Goal: Information Seeking & Learning: Learn about a topic

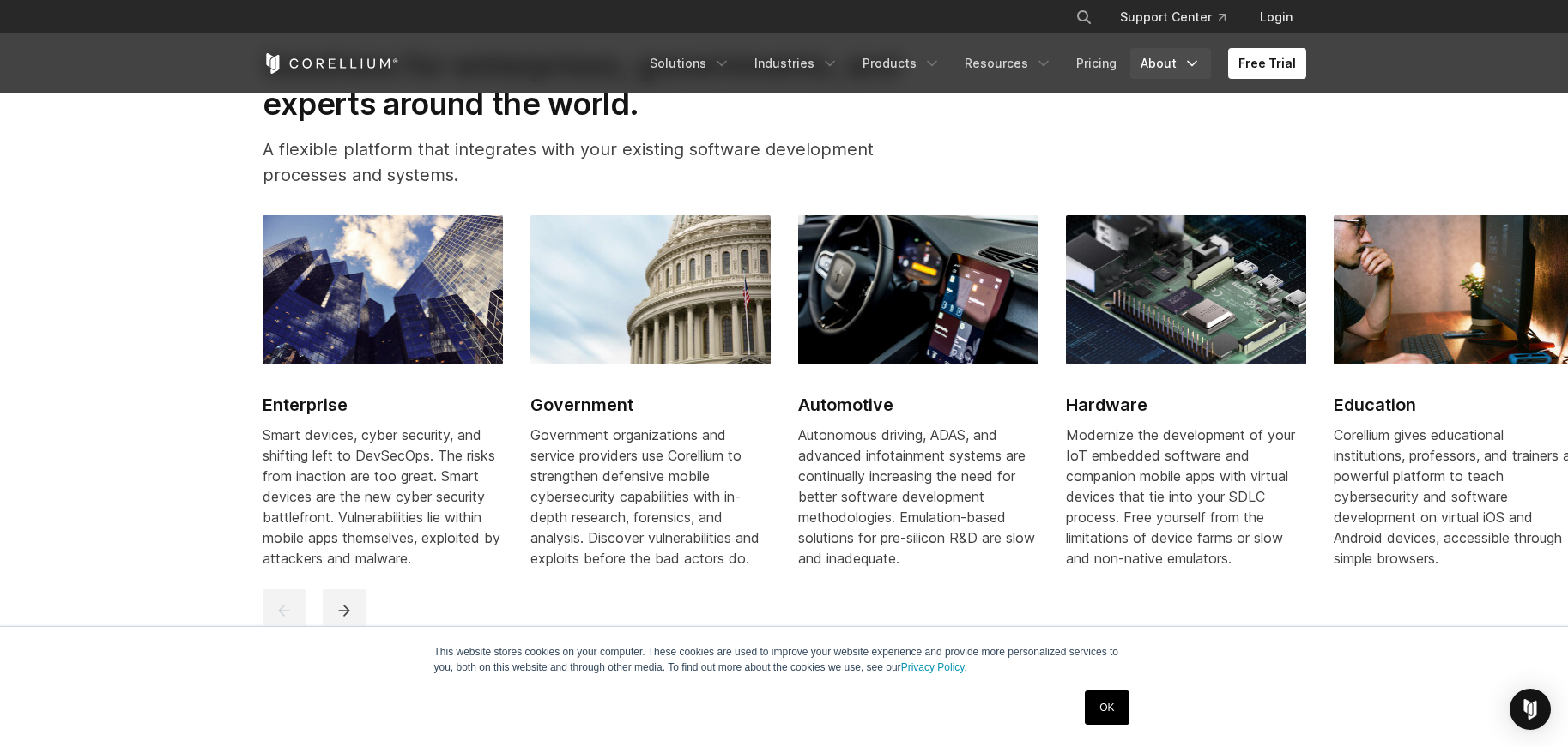
scroll to position [2059, 0]
click at [1262, 64] on link "Free Trial" at bounding box center [1267, 63] width 78 height 31
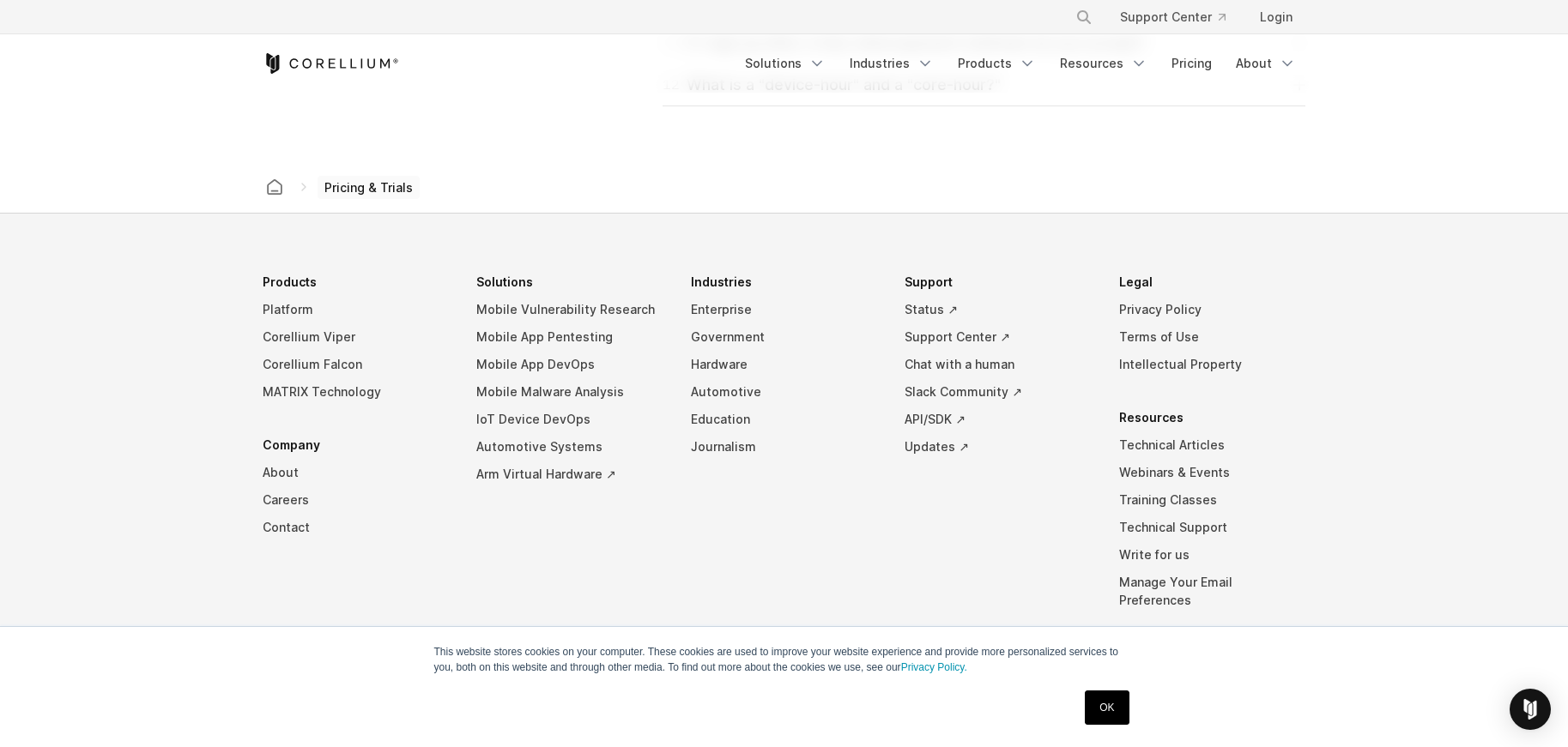
scroll to position [2604, 0]
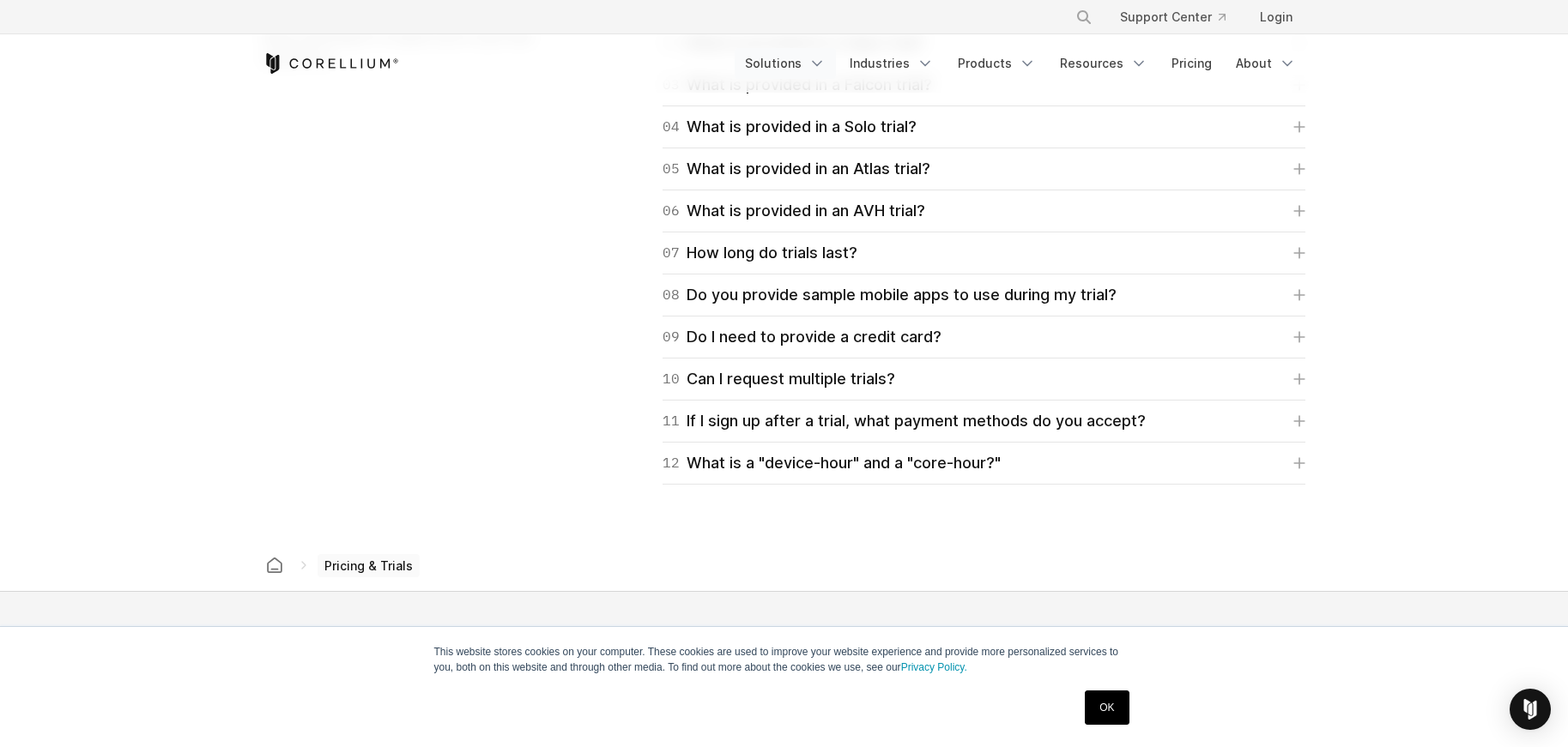
click at [769, 63] on link "Solutions" at bounding box center [785, 63] width 102 height 31
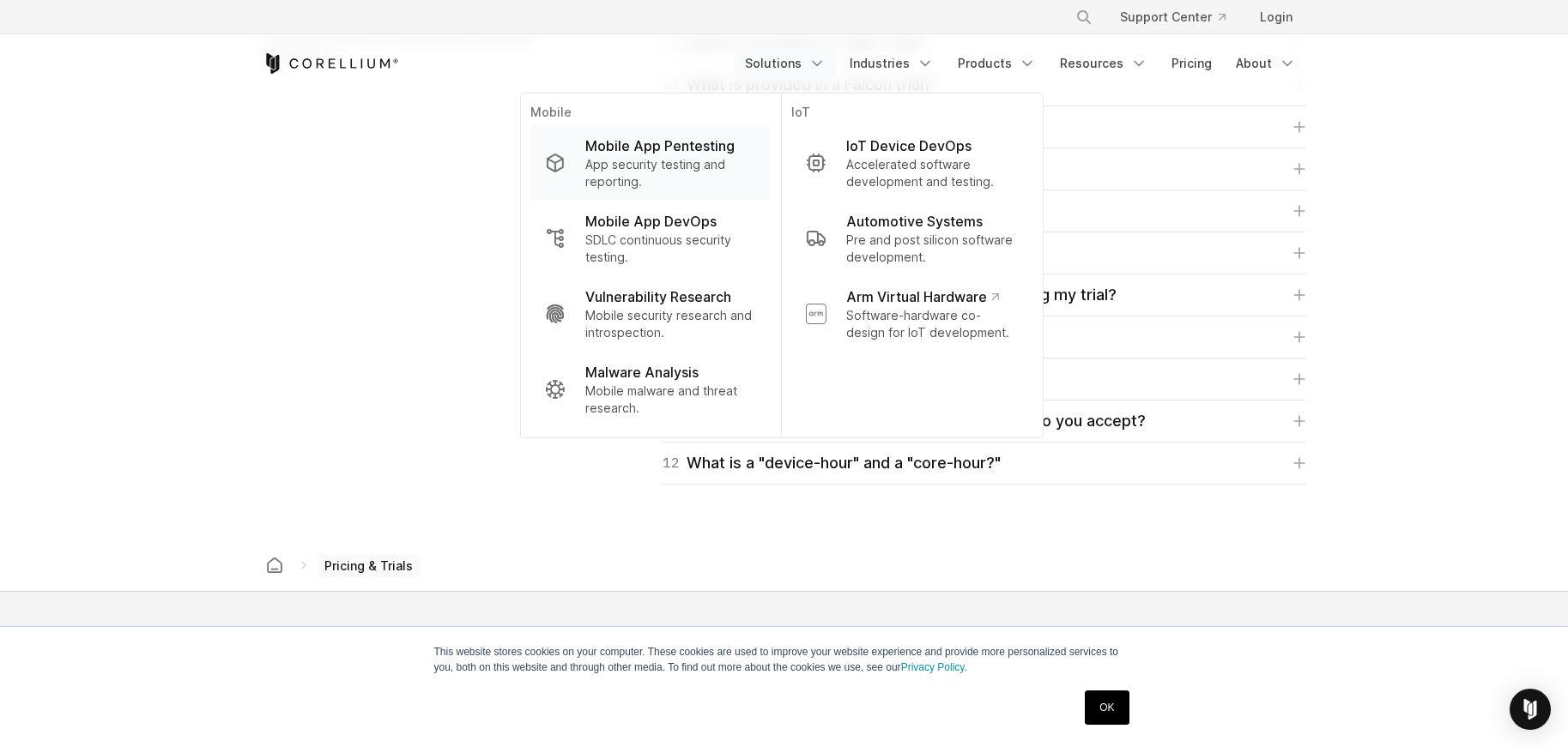
click at [653, 166] on p "App security testing and reporting." at bounding box center [669, 173] width 170 height 34
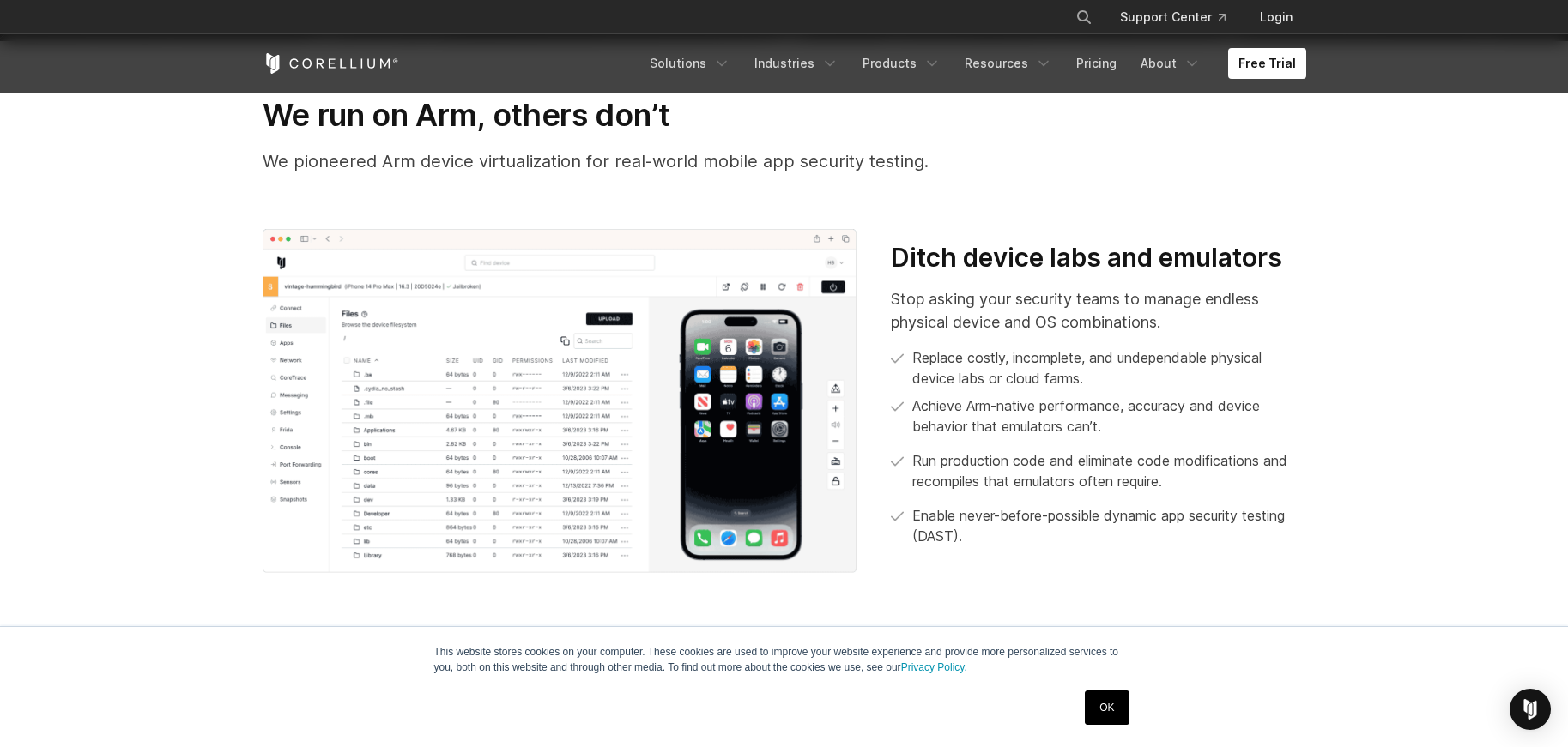
scroll to position [618, 0]
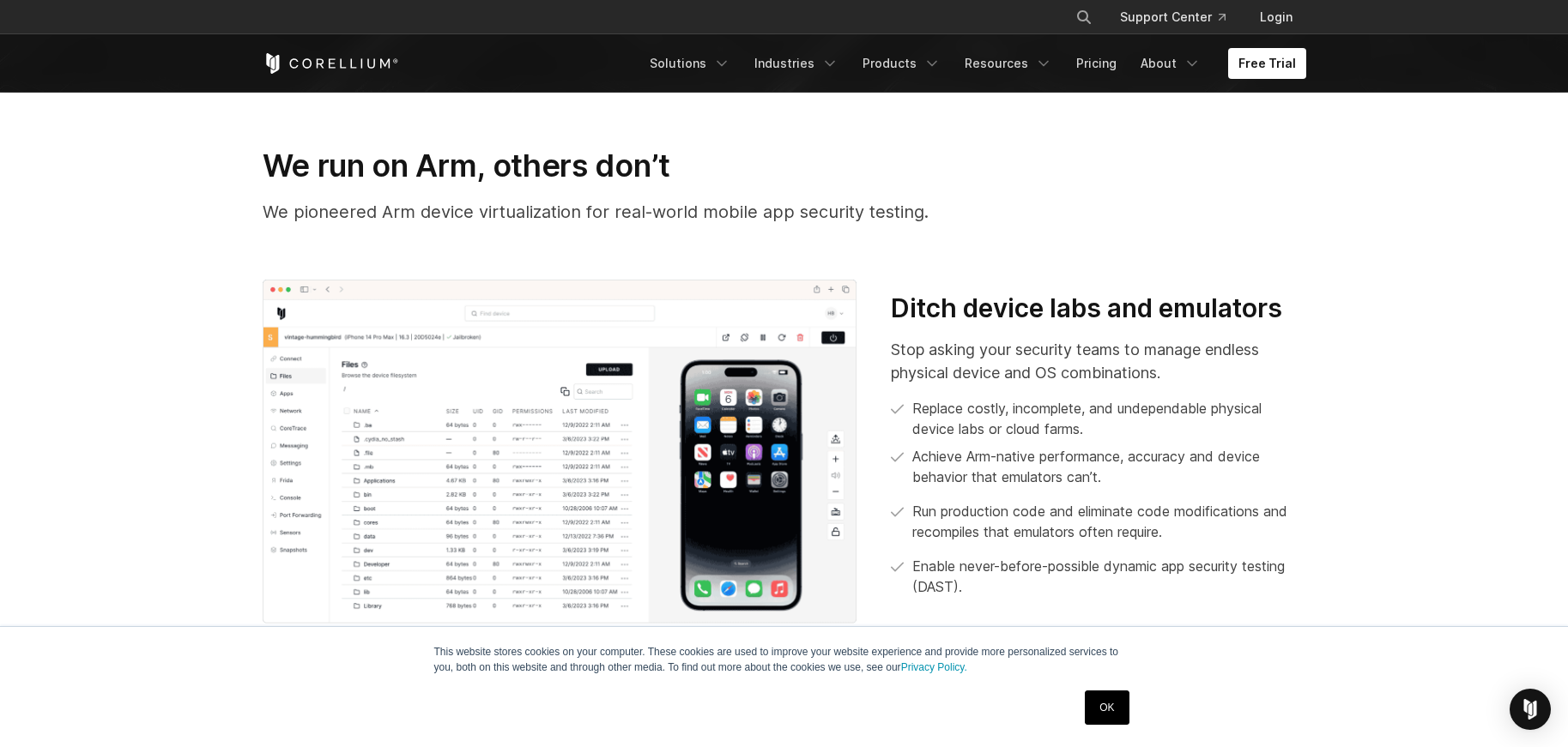
click at [528, 379] on img at bounding box center [560, 452] width 595 height 345
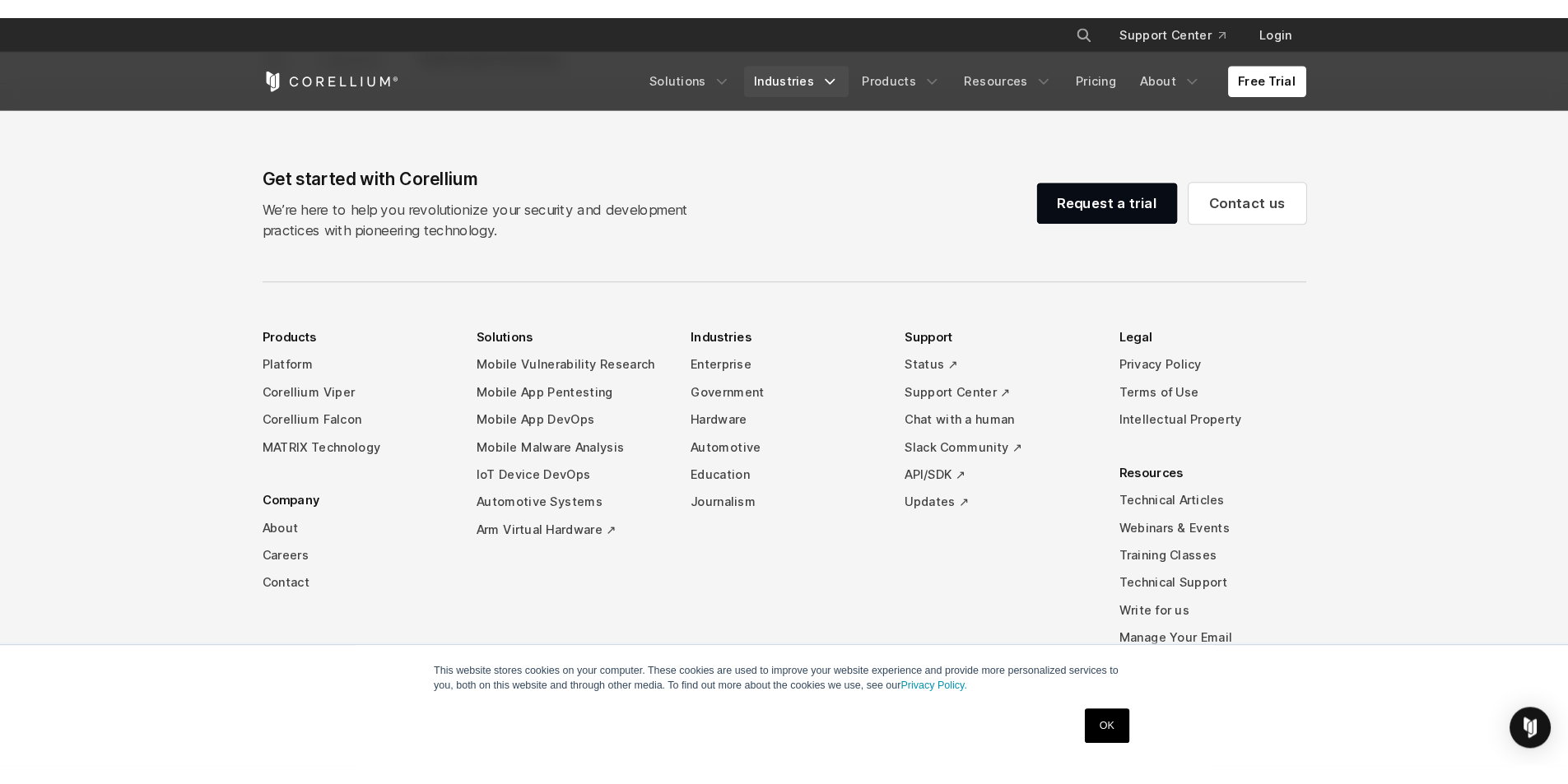
scroll to position [5199, 0]
